Goal: Task Accomplishment & Management: Complete application form

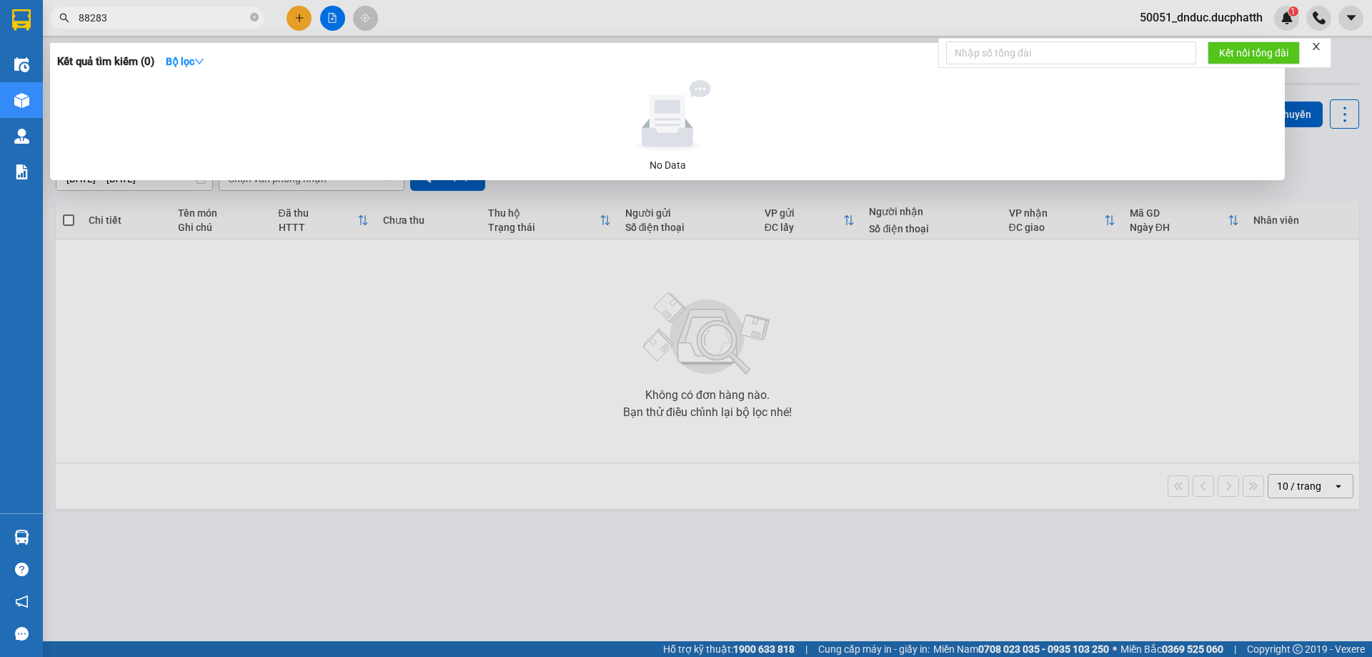
click at [84, 15] on input "88283" at bounding box center [163, 18] width 169 height 16
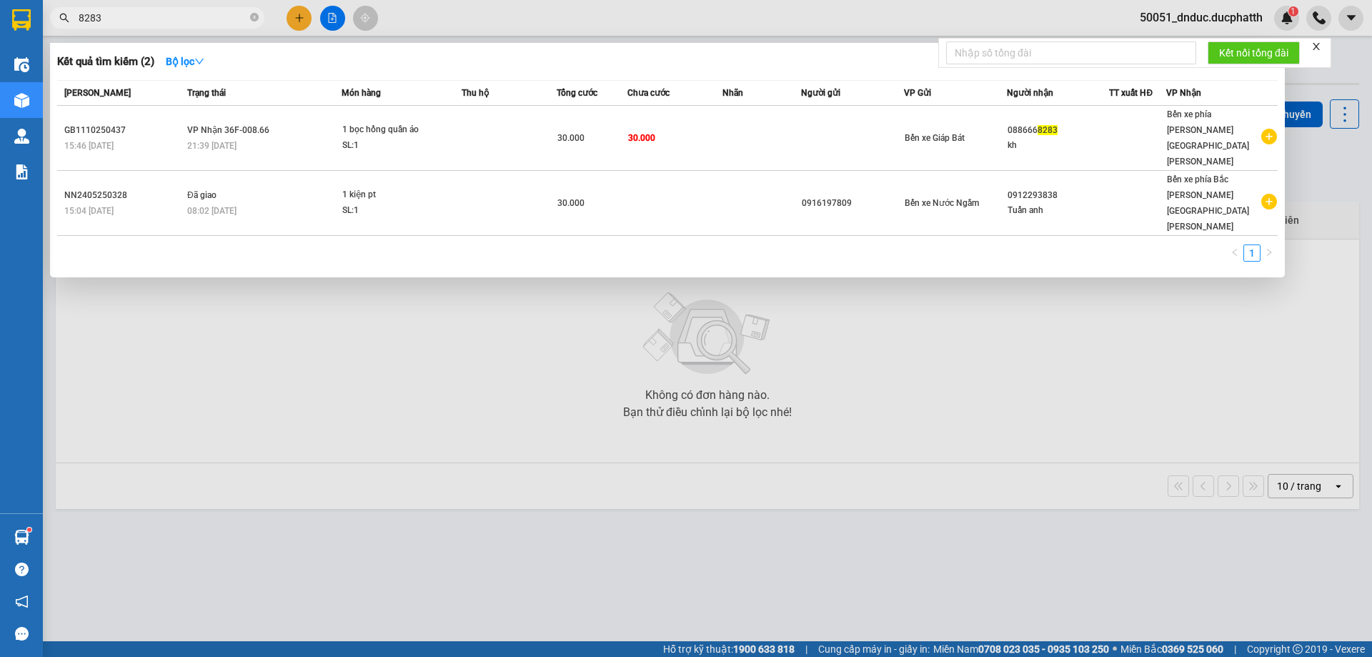
click at [235, 24] on input "8283" at bounding box center [163, 18] width 169 height 16
type input "8"
type input "722"
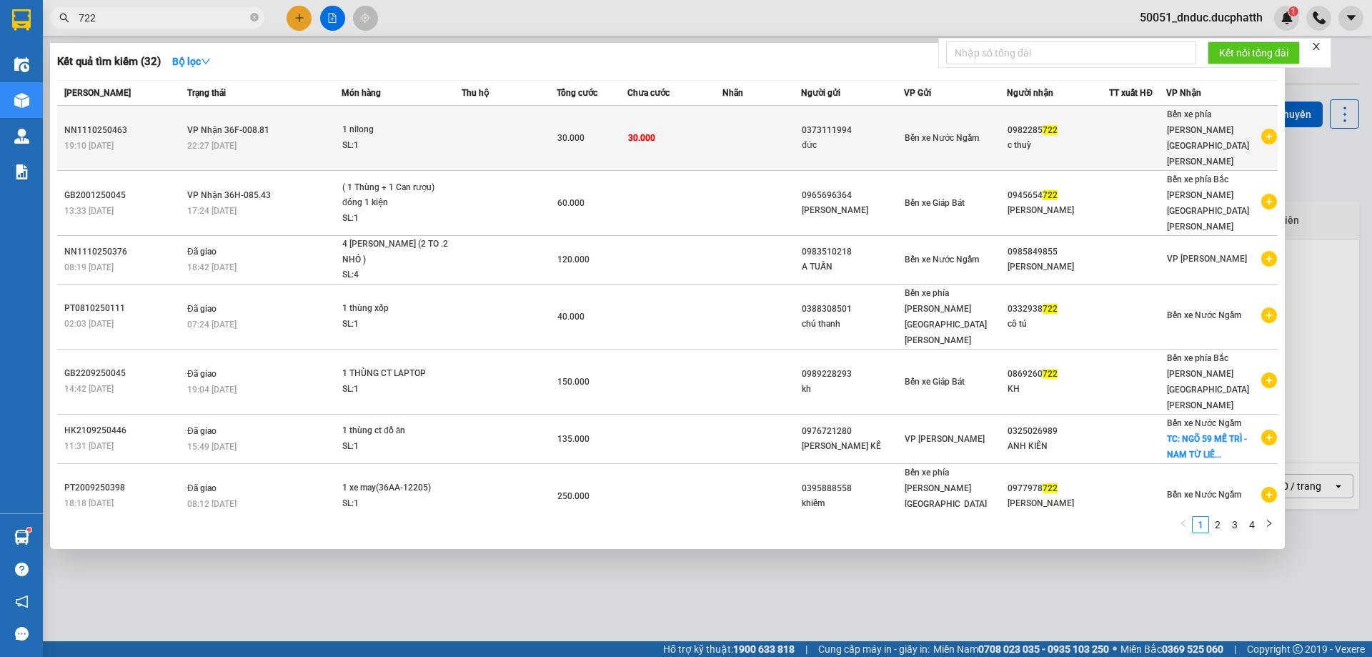
click at [428, 122] on div "1 nilong" at bounding box center [395, 130] width 107 height 16
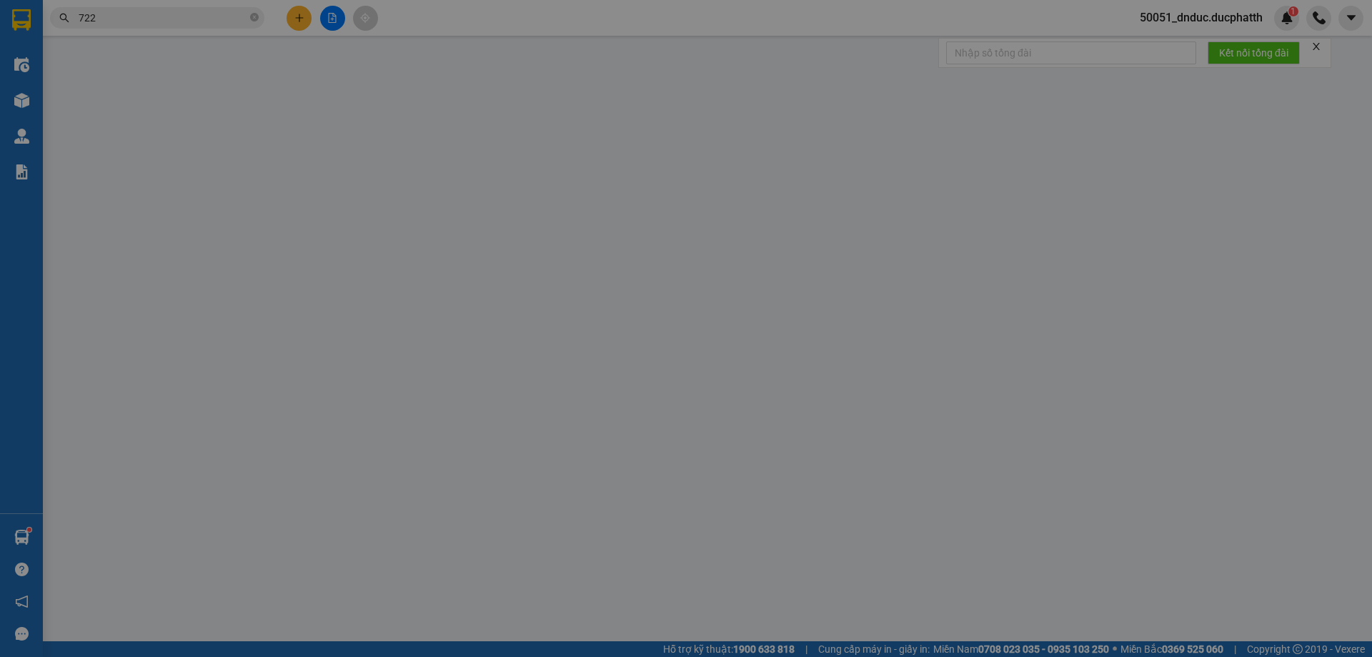
type input "0373111994"
type input "đức"
type input "0982285722"
type input "c thuỳ"
type input "nntt"
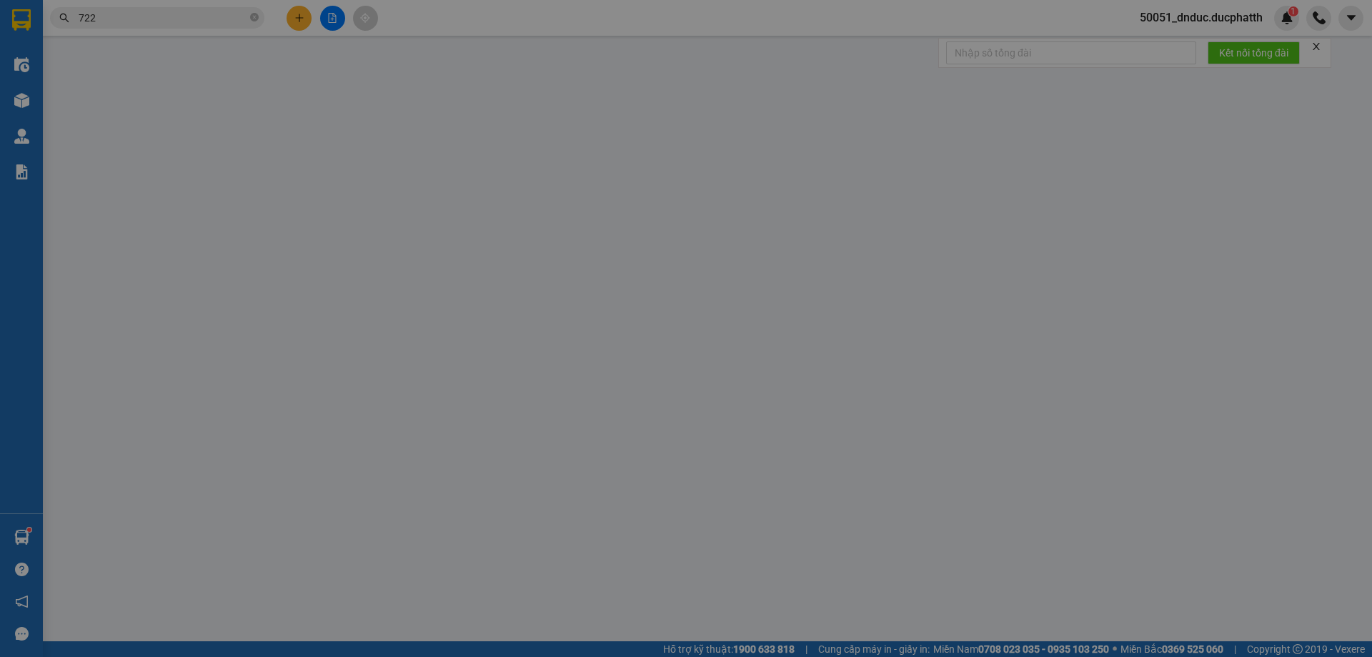
type input "0"
type input "30.000"
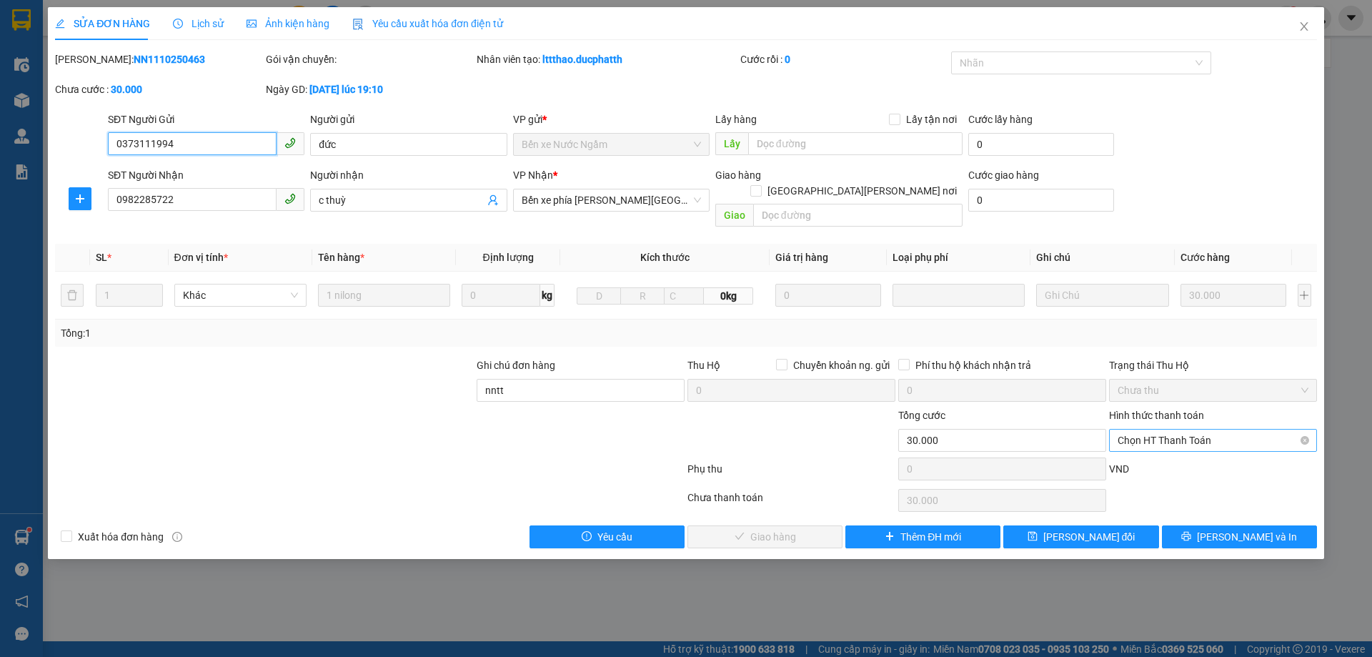
click at [1208, 430] on span "Chọn HT Thanh Toán" at bounding box center [1213, 439] width 191 height 21
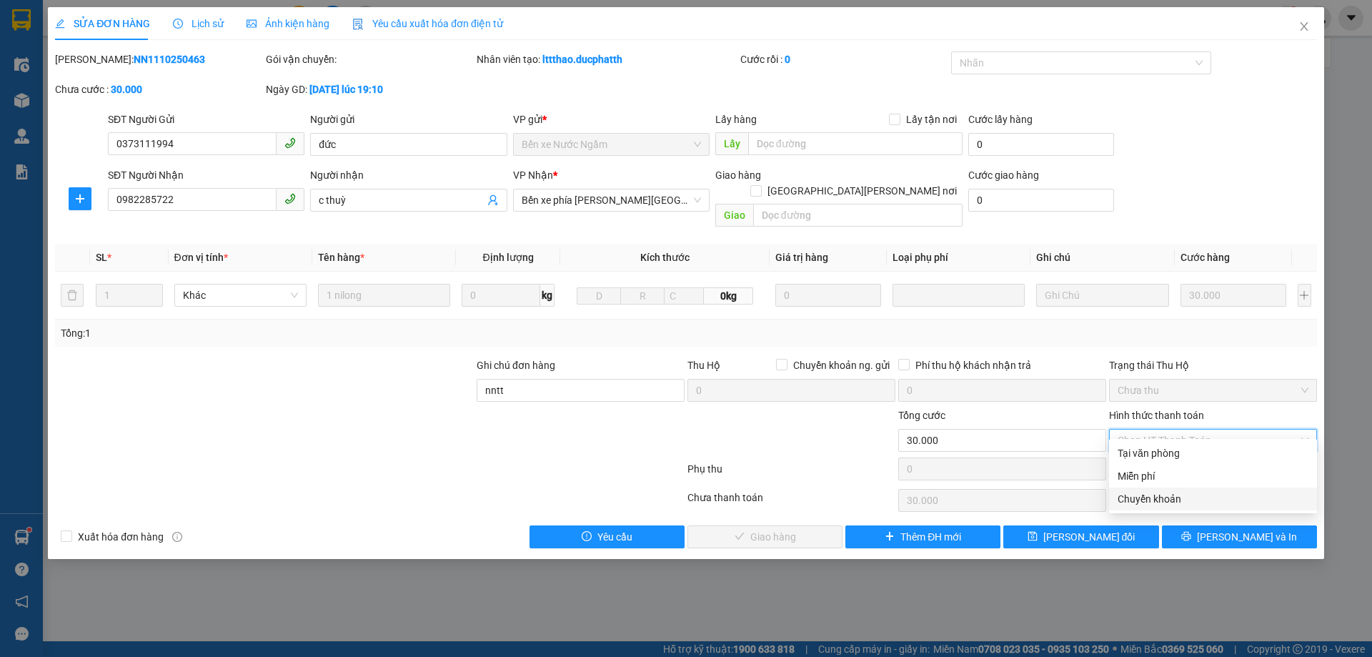
click at [1176, 499] on div "Chuyển khoản" at bounding box center [1213, 499] width 191 height 16
type input "0"
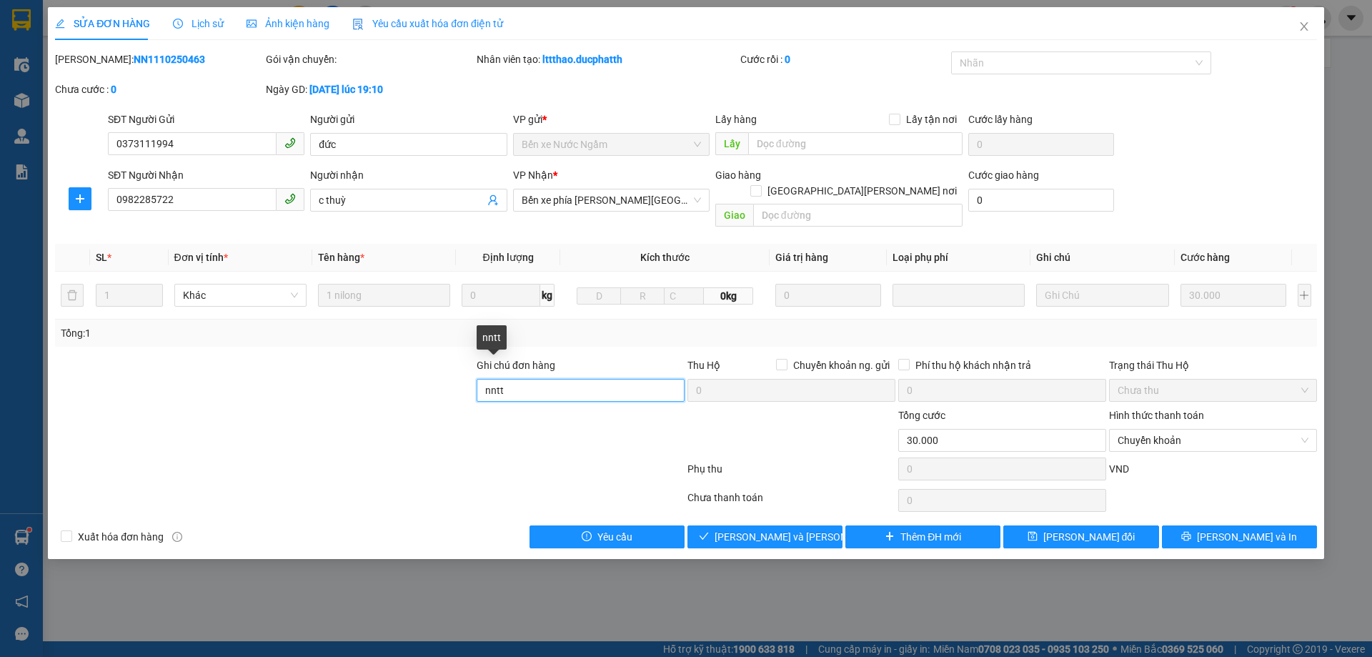
click at [605, 379] on input "nntt" at bounding box center [581, 390] width 208 height 23
type input "n"
click at [1171, 429] on span "Chuyển khoản" at bounding box center [1213, 439] width 191 height 21
type input "11/10 22H40 THUY VTB CTY"
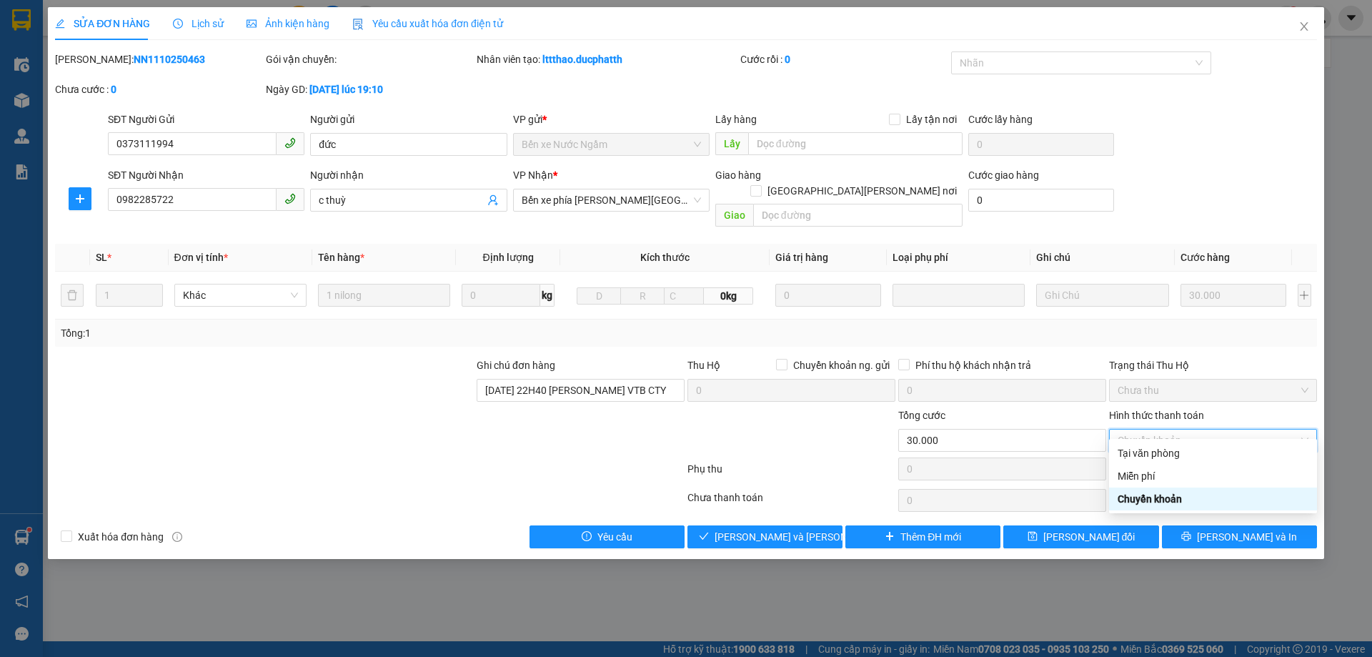
click at [1148, 499] on div "Chuyển khoản" at bounding box center [1213, 499] width 191 height 16
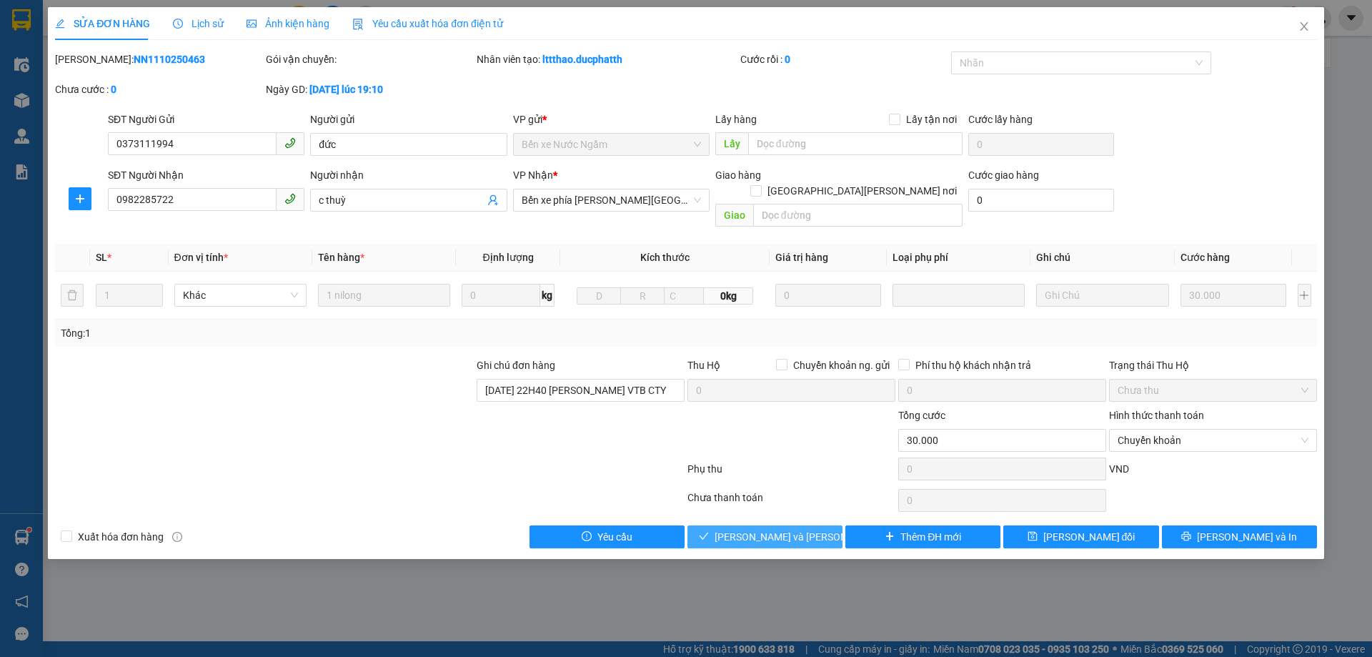
click at [785, 529] on span "Lưu và Giao hàng" at bounding box center [811, 537] width 193 height 16
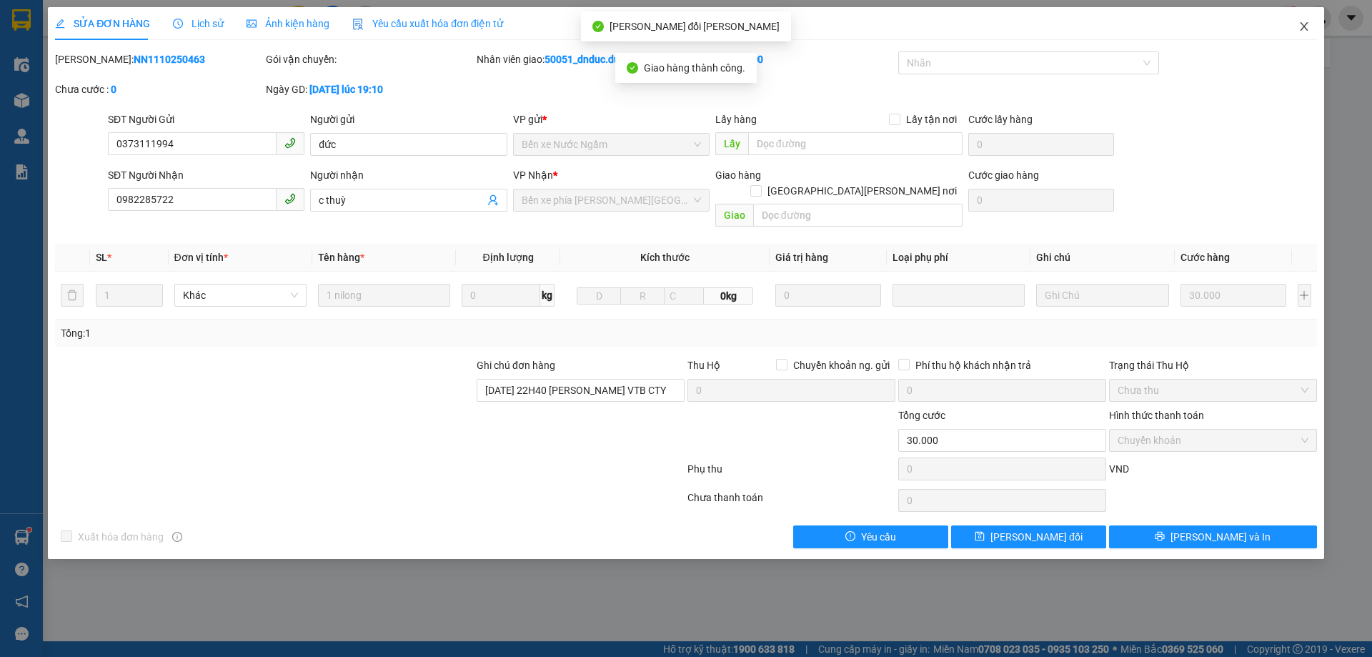
click at [1309, 29] on icon "close" at bounding box center [1303, 26] width 11 height 11
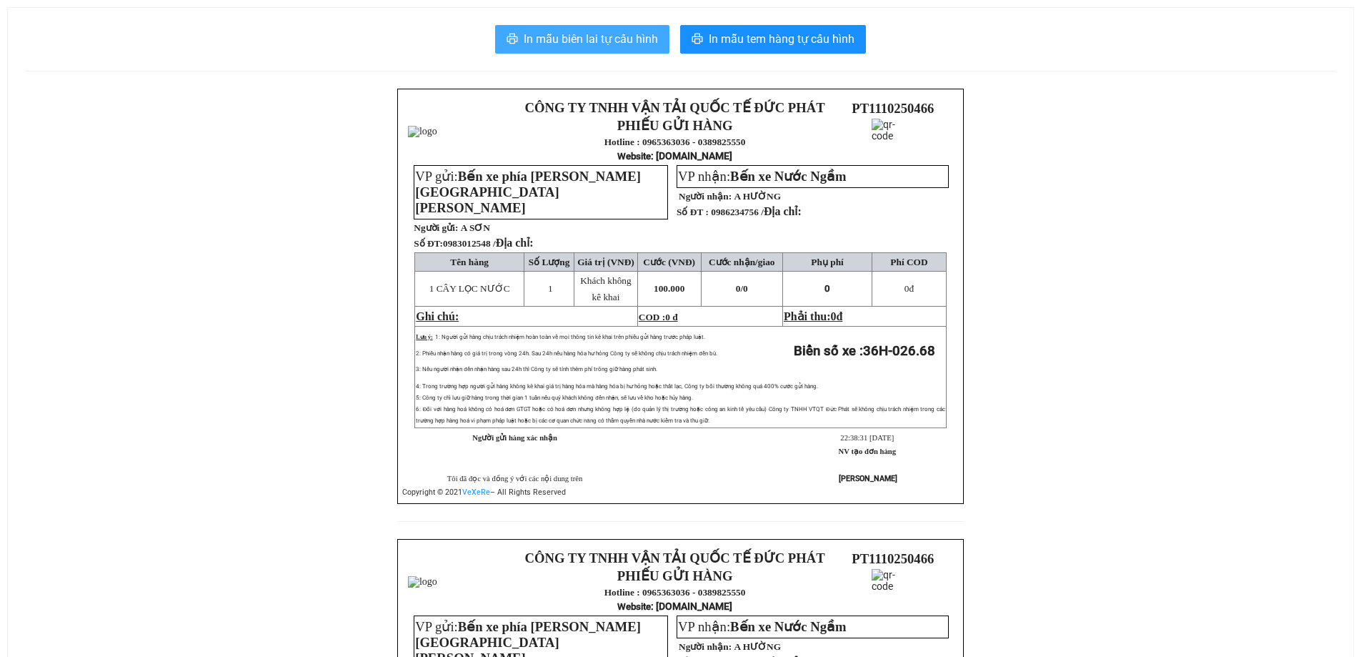
click at [645, 31] on span "In mẫu biên lai tự cấu hình" at bounding box center [591, 39] width 134 height 18
